Goal: Find specific page/section

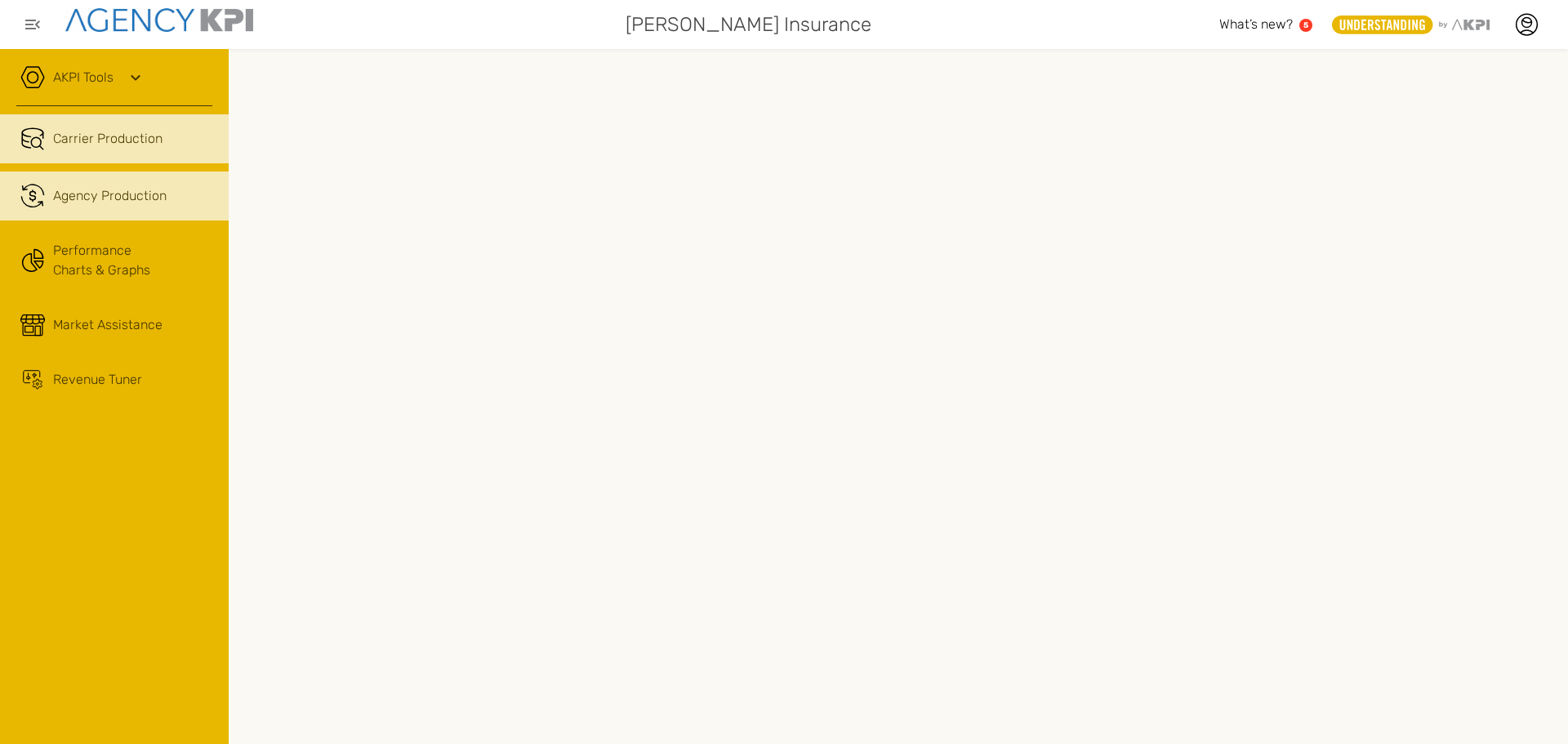
click at [92, 208] on link ".cls-1{fill:none;stroke:#221f20;stroke-linecap:round;stroke-linejoin:round;stro…" at bounding box center [114, 196] width 229 height 49
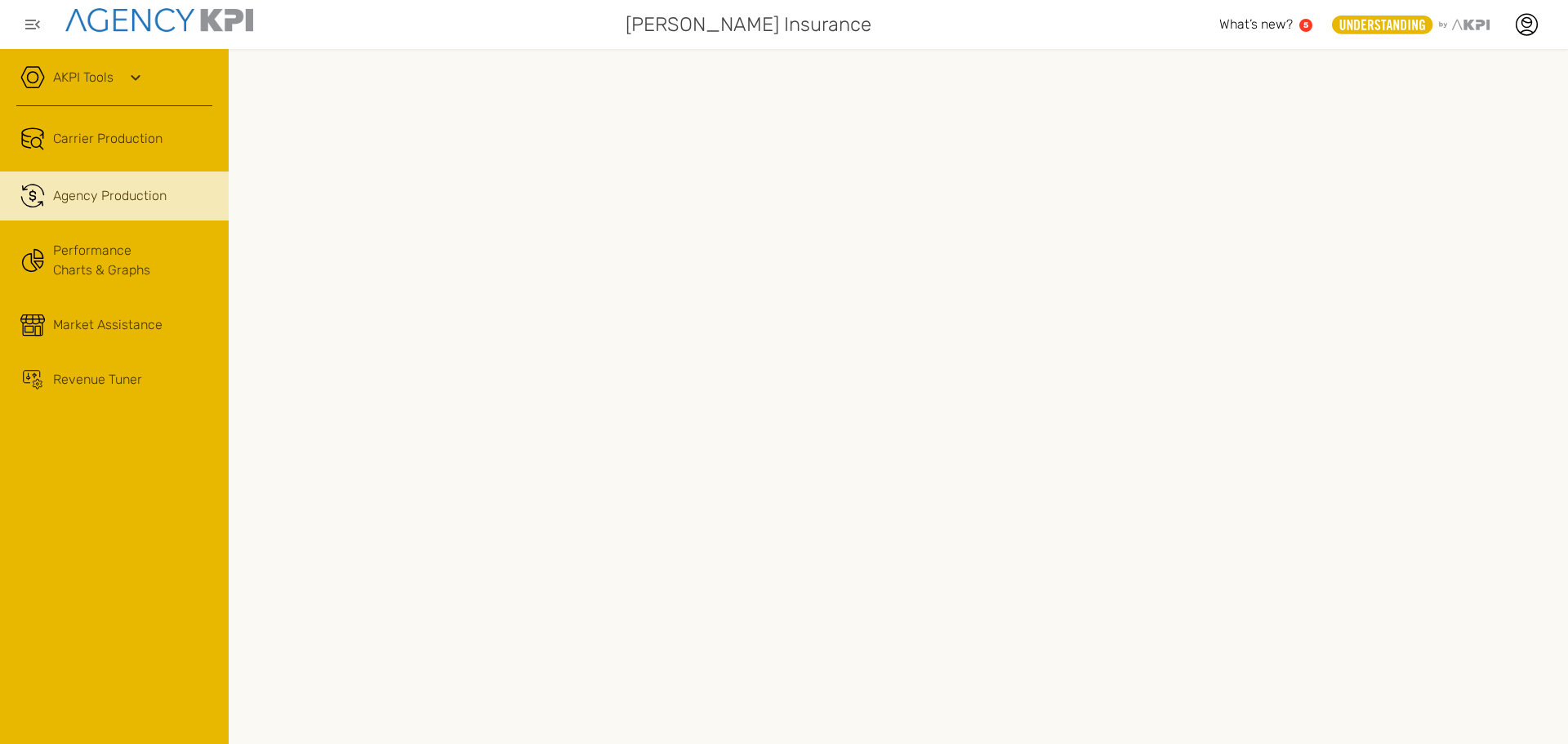
click at [229, 476] on div at bounding box center [898, 396] width 1339 height 695
